Goal: Complete application form

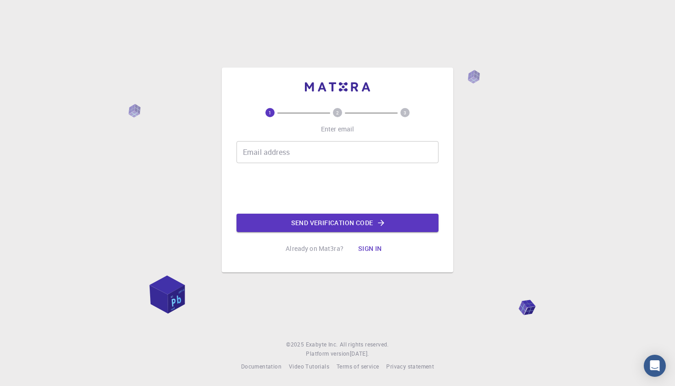
click at [311, 170] on div "Email address Email address Send verification code" at bounding box center [338, 186] width 202 height 91
click at [302, 161] on input "Email address" at bounding box center [338, 152] width 202 height 22
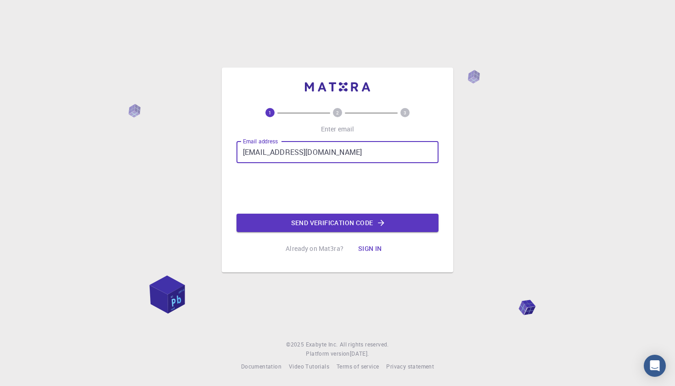
click at [245, 150] on input "[EMAIL_ADDRESS][DOMAIN_NAME]" at bounding box center [338, 152] width 202 height 22
type input "[EMAIL_ADDRESS][DOMAIN_NAME]"
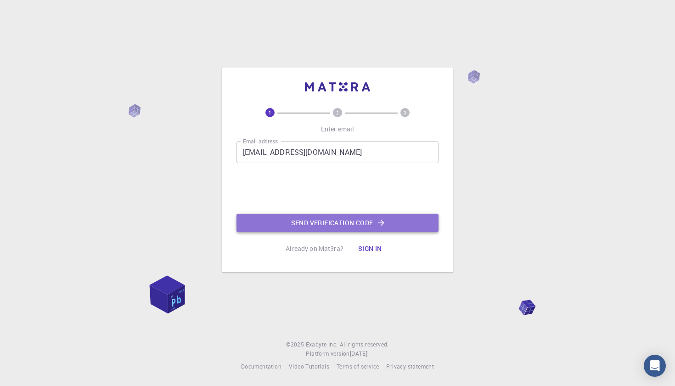
click at [309, 220] on button "Send verification code" at bounding box center [338, 223] width 202 height 18
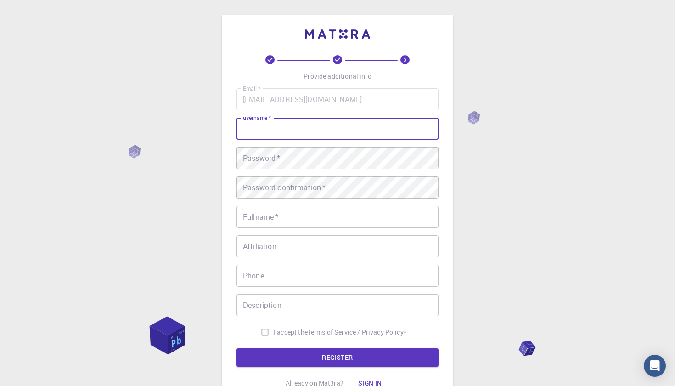
click at [311, 124] on input "username   *" at bounding box center [338, 129] width 202 height 22
type input "franciska"
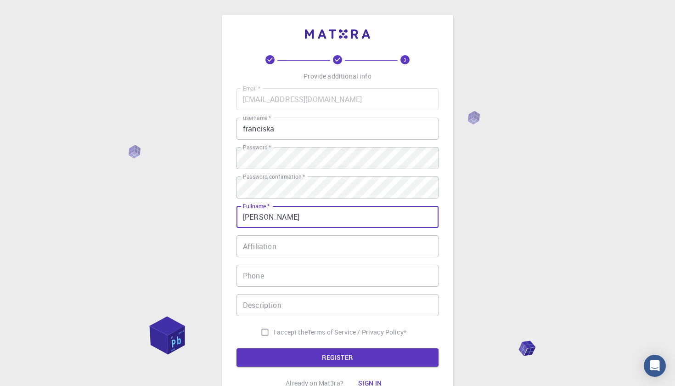
type input "[PERSON_NAME]"
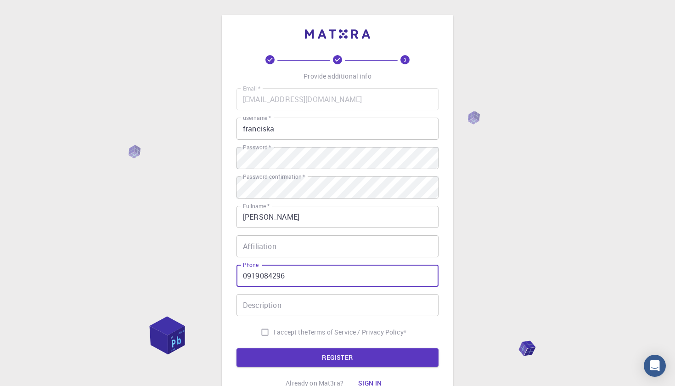
type input "0919084296"
click at [303, 302] on input "Description" at bounding box center [338, 305] width 202 height 22
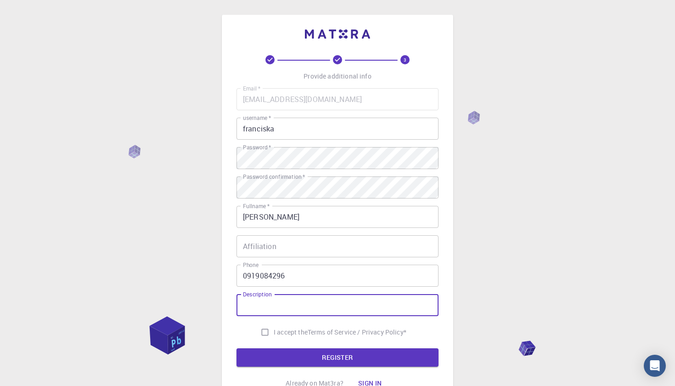
click at [260, 332] on input "I accept the Terms of Service / Privacy Policy *" at bounding box center [264, 331] width 17 height 17
checkbox input "true"
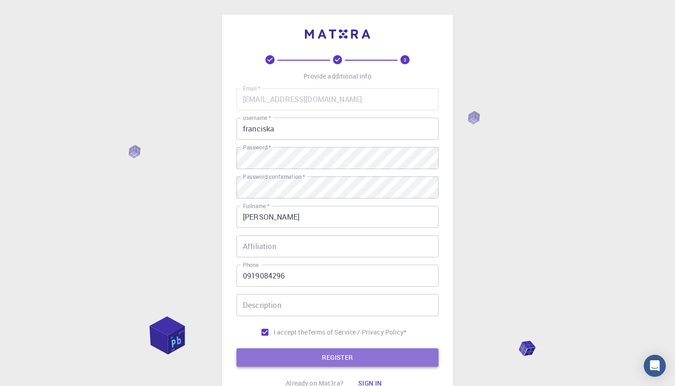
click at [274, 355] on button "REGISTER" at bounding box center [338, 357] width 202 height 18
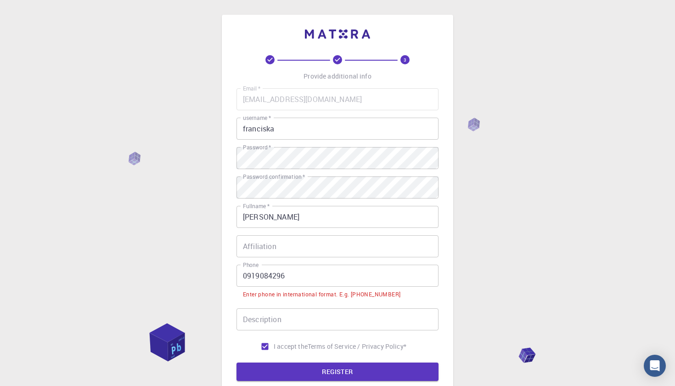
click at [241, 274] on input "0919084296" at bounding box center [338, 276] width 202 height 22
click at [248, 274] on input "0919084296" at bounding box center [338, 276] width 202 height 22
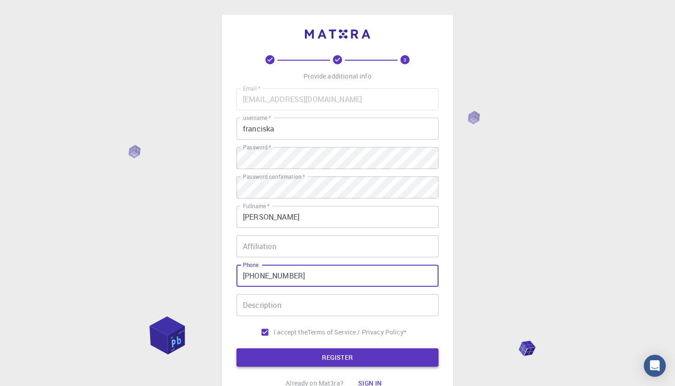
type input "[PHONE_NUMBER]"
click at [303, 352] on button "REGISTER" at bounding box center [338, 357] width 202 height 18
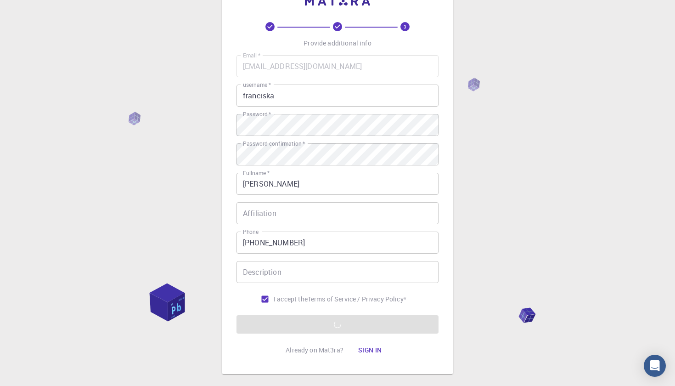
scroll to position [35, 0]
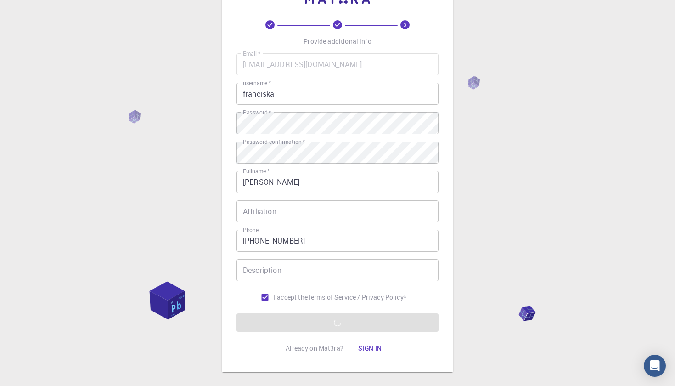
click at [303, 352] on p "Already on Mat3ra?" at bounding box center [315, 348] width 58 height 9
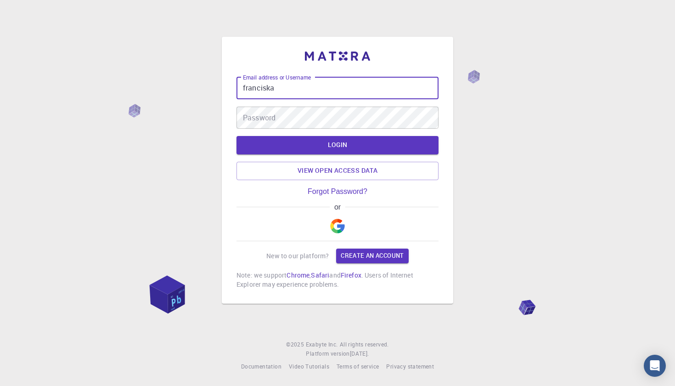
type input "franciska"
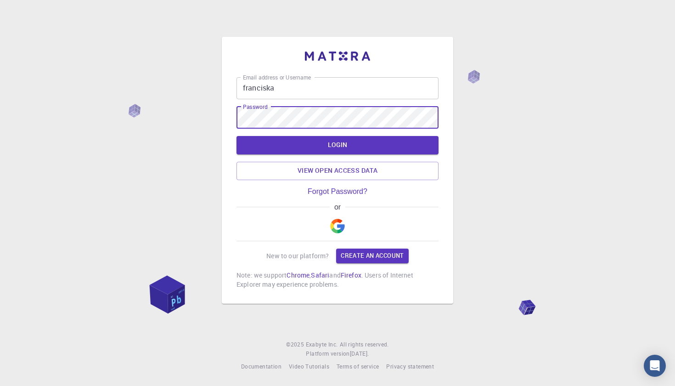
click at [338, 145] on button "LOGIN" at bounding box center [338, 145] width 202 height 18
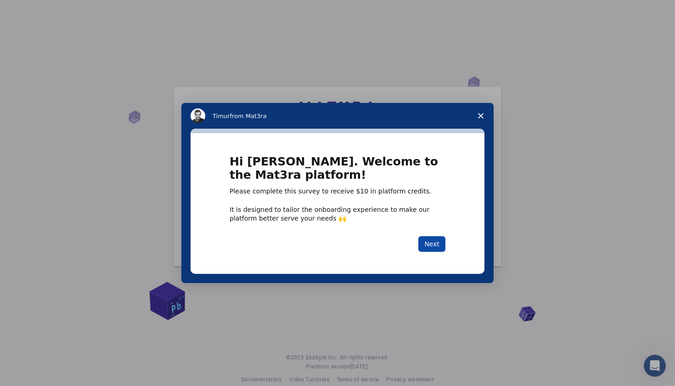
click at [428, 240] on button "Next" at bounding box center [432, 244] width 27 height 16
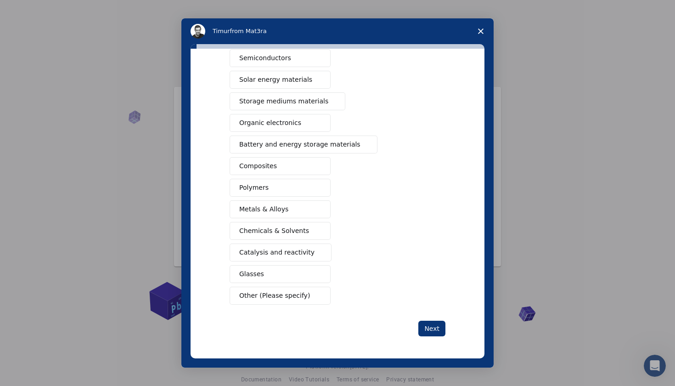
scroll to position [57, 0]
click at [435, 323] on button "Next" at bounding box center [432, 329] width 27 height 16
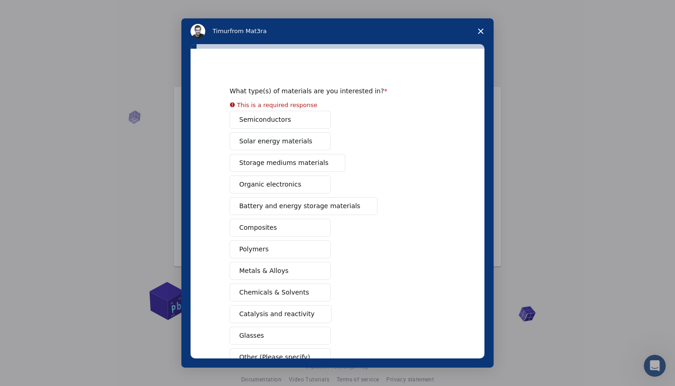
scroll to position [6, 0]
click at [255, 327] on button "Glasses" at bounding box center [280, 336] width 101 height 18
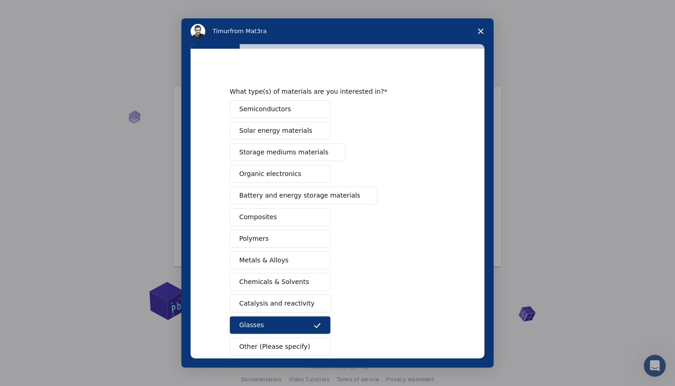
scroll to position [29, 0]
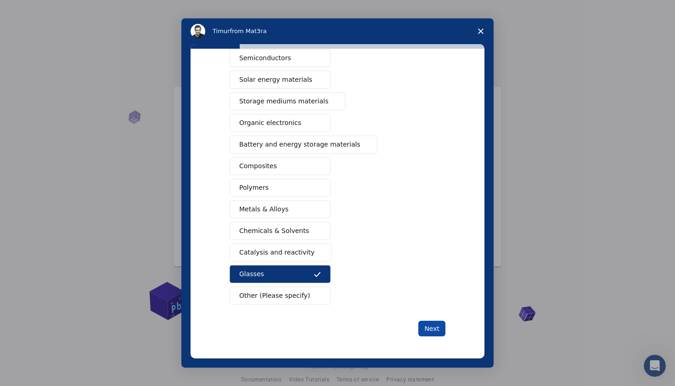
click at [437, 325] on button "Next" at bounding box center [432, 329] width 27 height 16
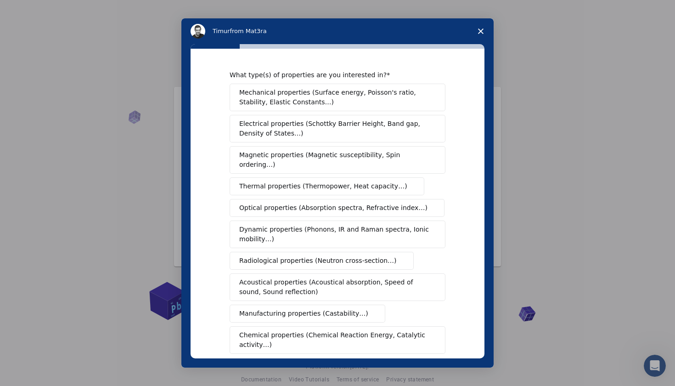
scroll to position [0, 0]
click at [315, 199] on button "Optical properties (Absorption spectra, Refractive index…)" at bounding box center [337, 208] width 215 height 18
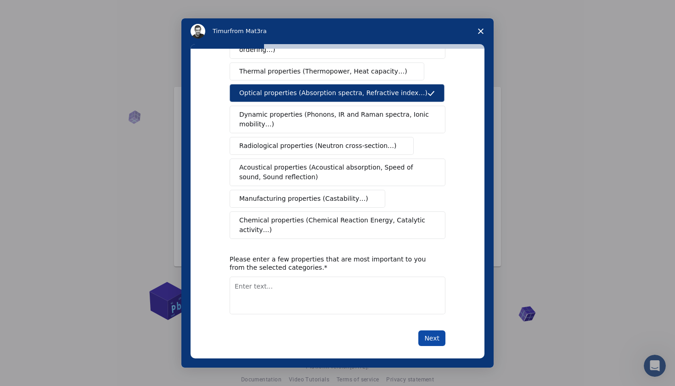
scroll to position [114, 0]
click at [427, 331] on button "Next" at bounding box center [432, 339] width 27 height 16
click at [368, 291] on textarea "Enter text..." at bounding box center [338, 296] width 216 height 38
type textarea "Absorption spectra"
click at [434, 331] on button "Next" at bounding box center [432, 339] width 27 height 16
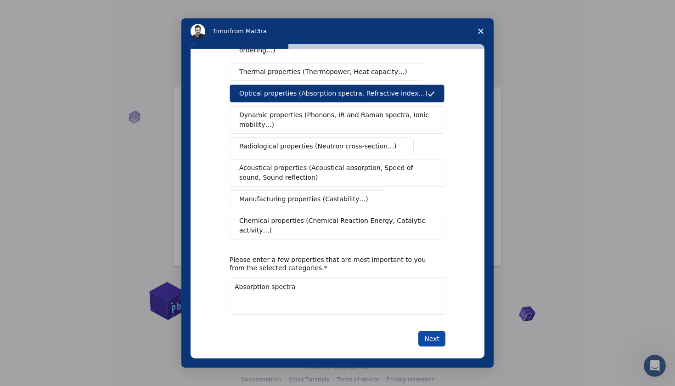
scroll to position [0, 0]
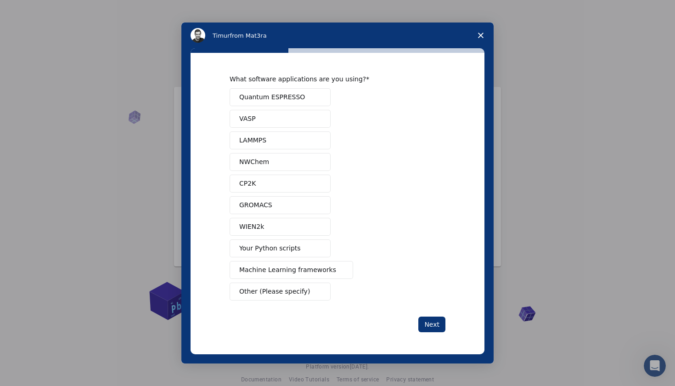
click at [286, 248] on span "Your Python scripts" at bounding box center [270, 248] width 62 height 10
click at [436, 334] on div "What software applications are you using? Quantum ESPRESSO VASP LAMMPS NWChem C…" at bounding box center [338, 203] width 294 height 301
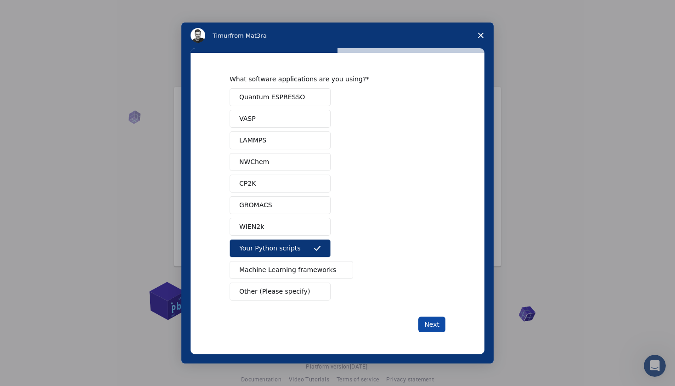
click at [436, 325] on button "Next" at bounding box center [432, 325] width 27 height 16
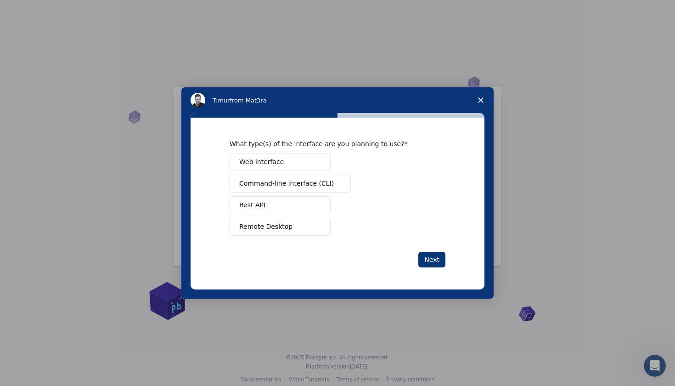
click at [272, 164] on span "Web interface" at bounding box center [261, 162] width 45 height 10
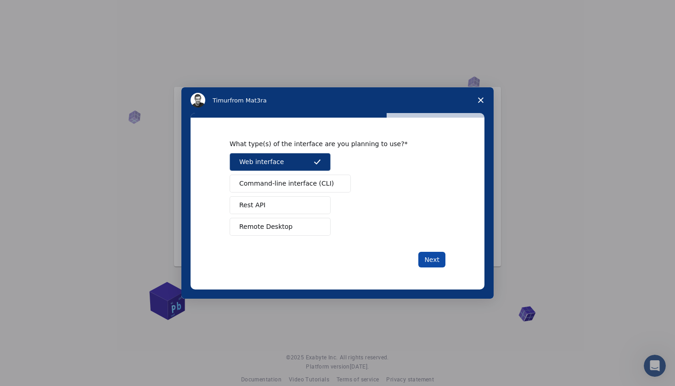
click at [430, 257] on button "Next" at bounding box center [432, 260] width 27 height 16
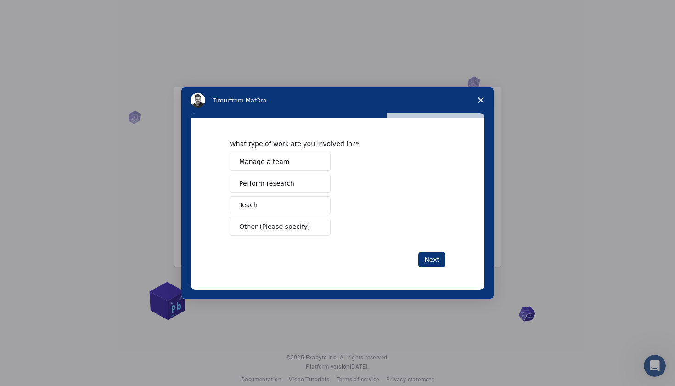
click at [282, 178] on button "Perform research" at bounding box center [280, 184] width 101 height 18
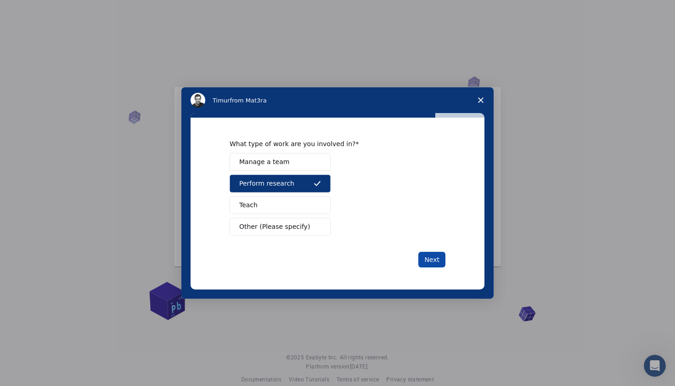
click at [442, 262] on button "Next" at bounding box center [432, 260] width 27 height 16
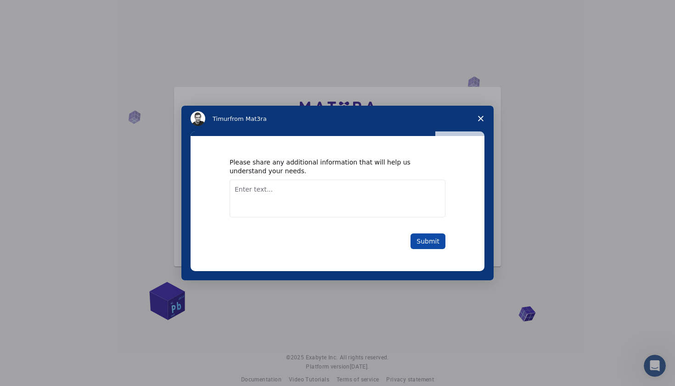
click at [418, 240] on button "Submit" at bounding box center [428, 241] width 35 height 16
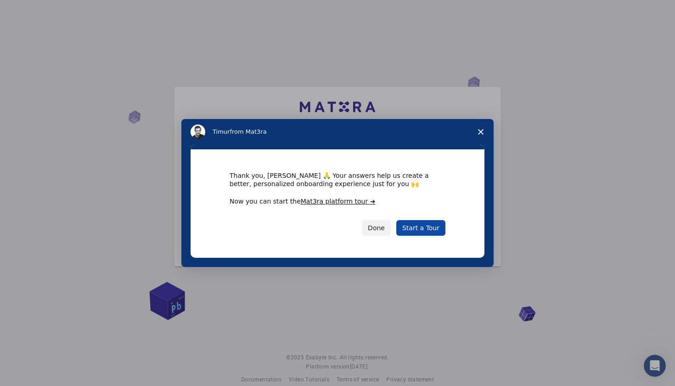
click at [427, 228] on link "Start a Tour" at bounding box center [420, 228] width 49 height 16
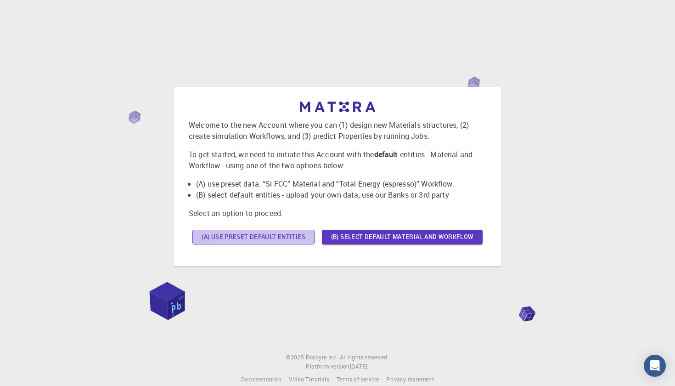
click at [301, 236] on button "(A) Use preset default entities" at bounding box center [254, 237] width 122 height 15
